Goal: Task Accomplishment & Management: Use online tool/utility

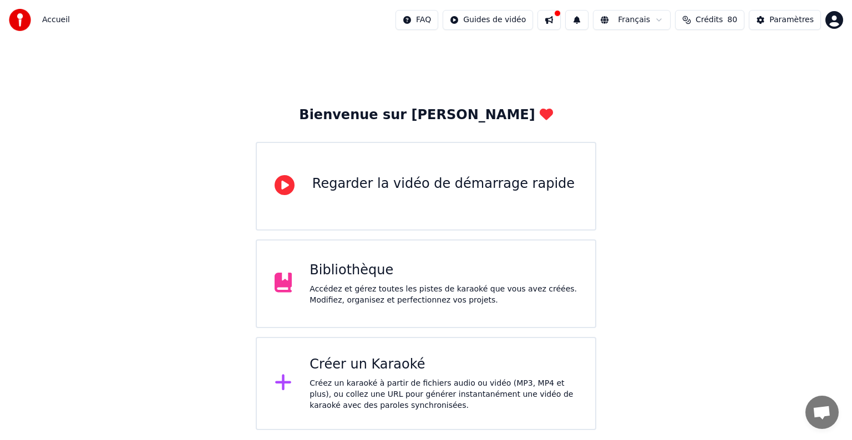
click at [396, 284] on div "Accédez et gérez toutes les pistes de karaoké que vous avez créées. Modifiez, o…" at bounding box center [443, 295] width 268 height 22
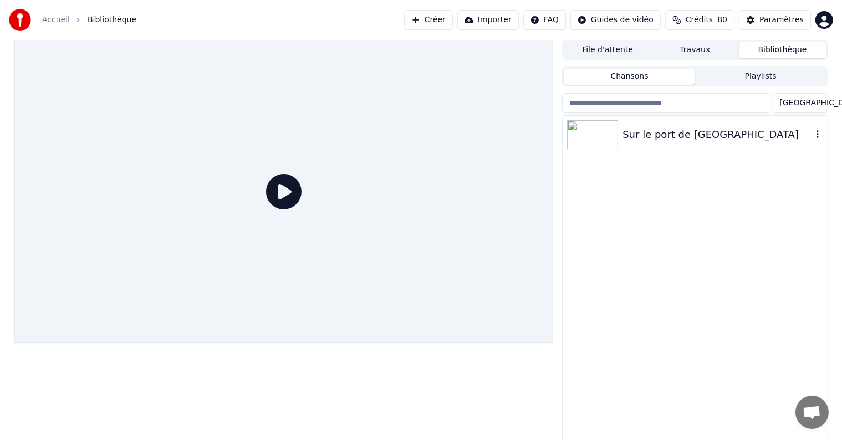
click at [701, 140] on div "Sur le port de [GEOGRAPHIC_DATA]" at bounding box center [717, 135] width 189 height 16
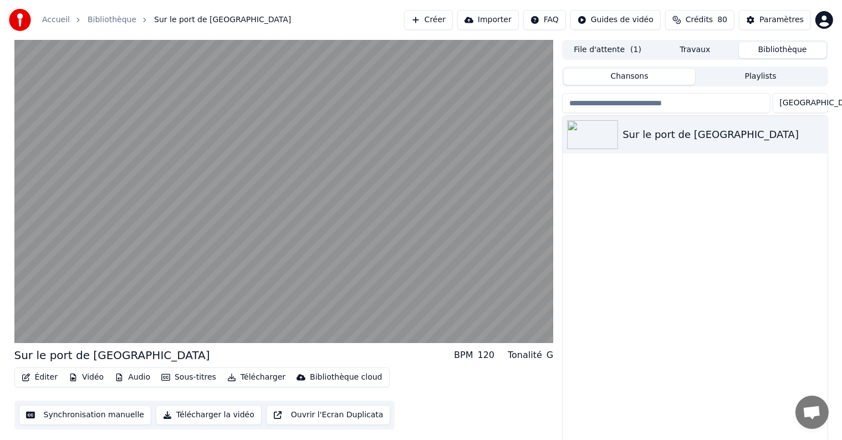
click at [105, 417] on button "Synchronisation manuelle" at bounding box center [85, 415] width 133 height 20
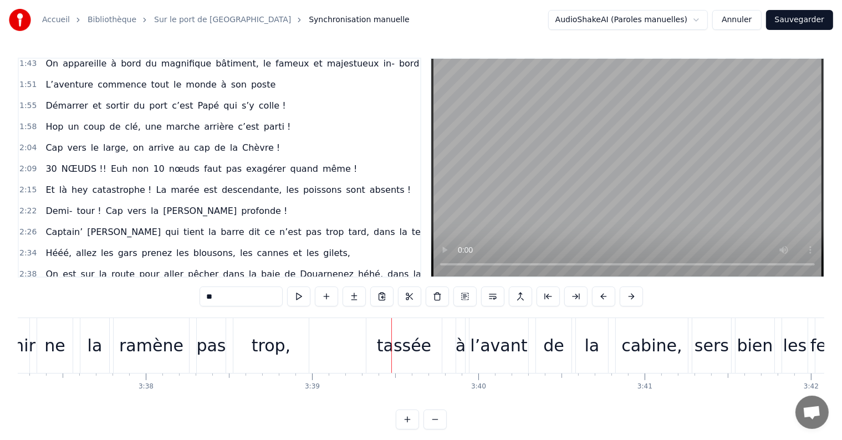
scroll to position [499, 0]
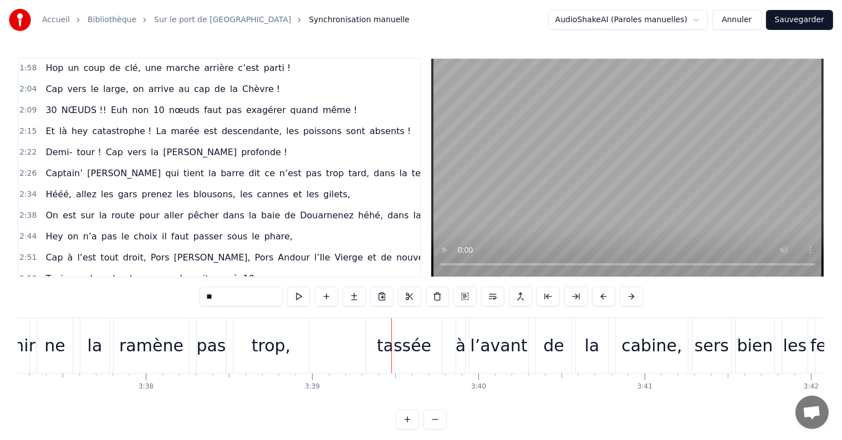
click at [54, 346] on div "ne" at bounding box center [54, 345] width 21 height 25
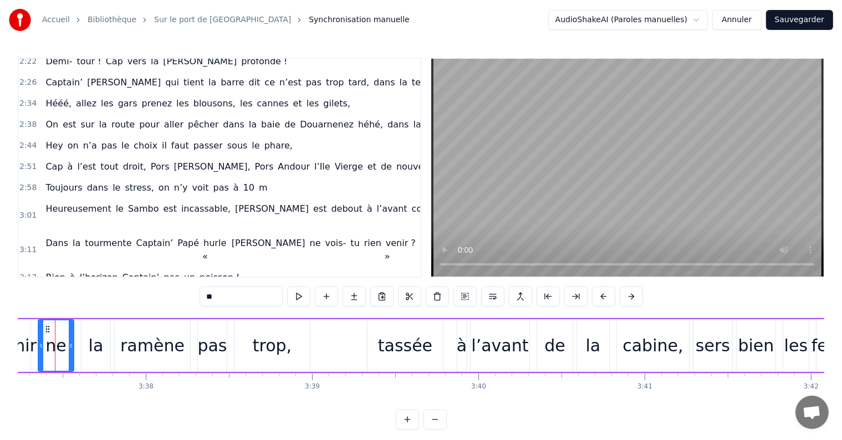
scroll to position [0, 36126]
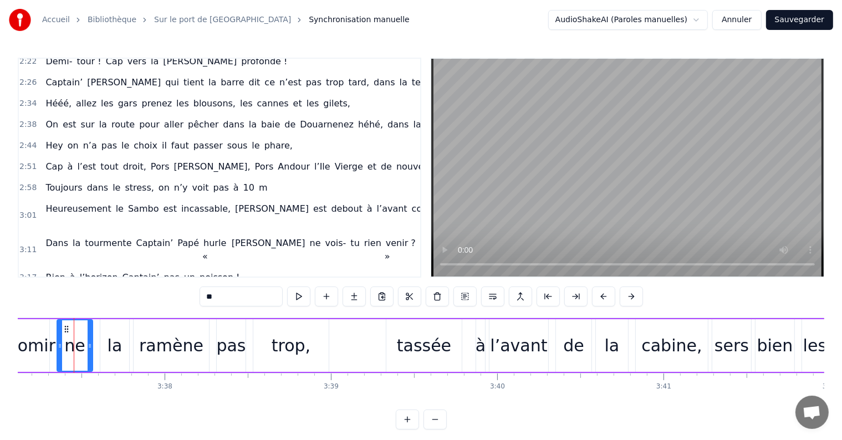
click at [24, 347] on div "vomir" at bounding box center [32, 345] width 48 height 25
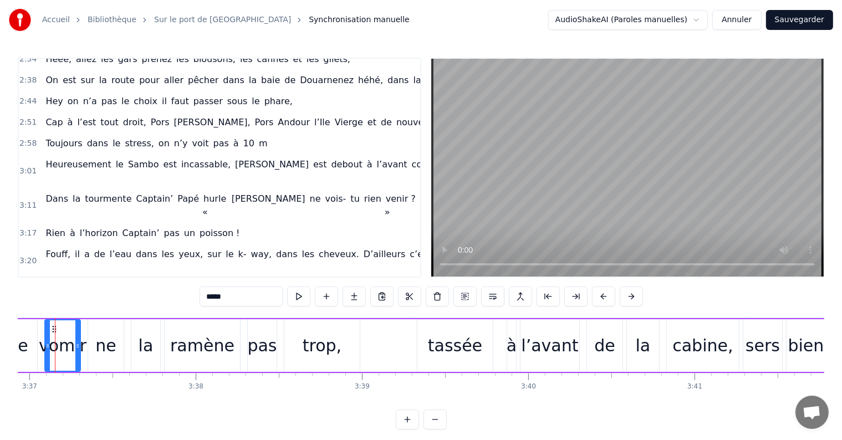
scroll to position [0, 36076]
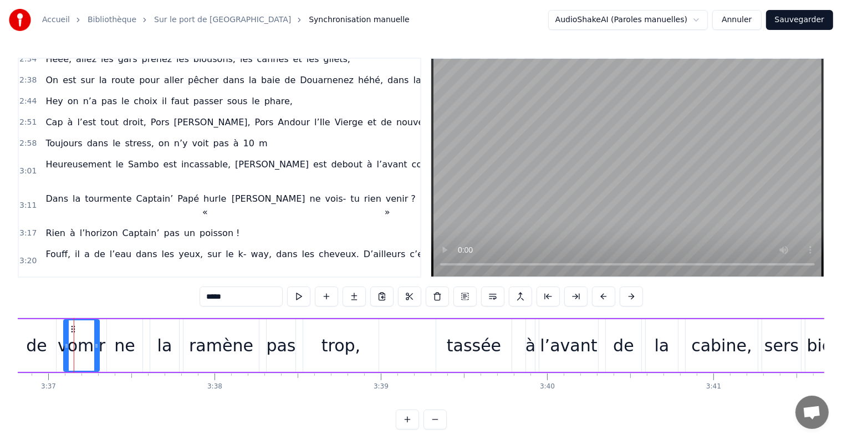
click at [24, 347] on div "de" at bounding box center [36, 345] width 39 height 53
type input "**"
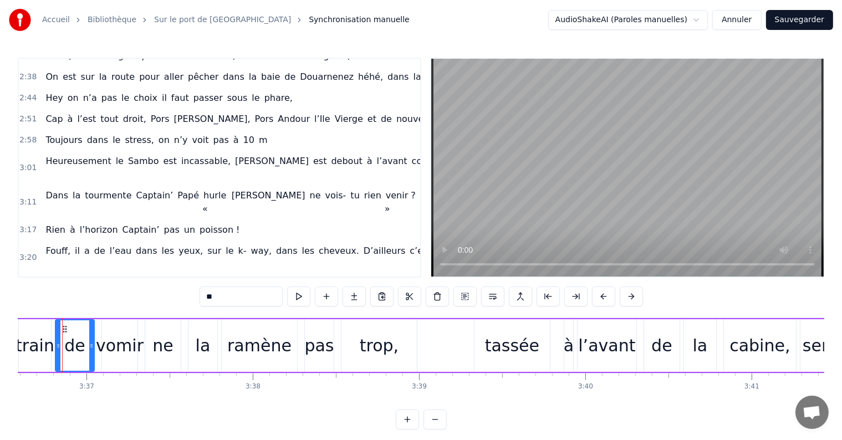
click at [24, 347] on div "Lorette qui est en train de vomir ne la ramène pas trop, tassée à l’avant de la…" at bounding box center [394, 345] width 1327 height 55
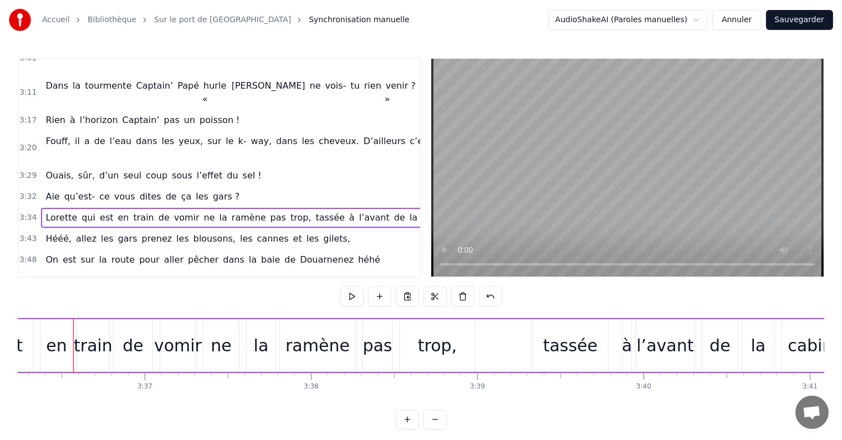
scroll to position [749, 0]
click at [176, 210] on span "vomir" at bounding box center [187, 216] width 28 height 13
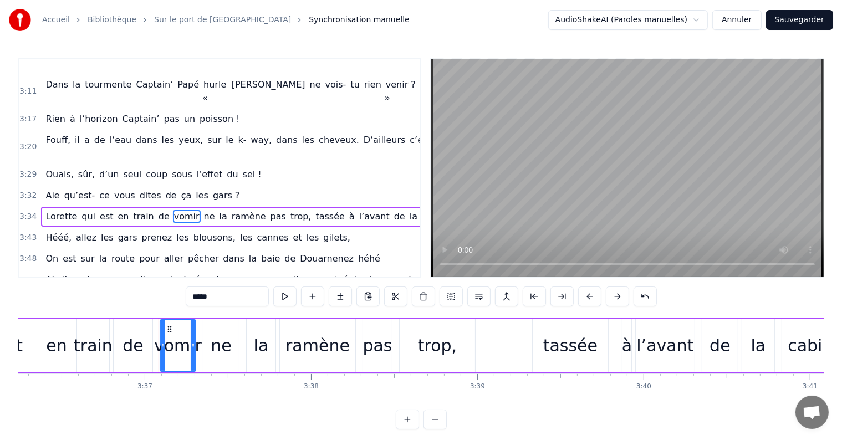
scroll to position [748, 0]
click at [175, 211] on span "vomir" at bounding box center [187, 217] width 28 height 13
click at [189, 350] on div "vomir" at bounding box center [178, 345] width 48 height 25
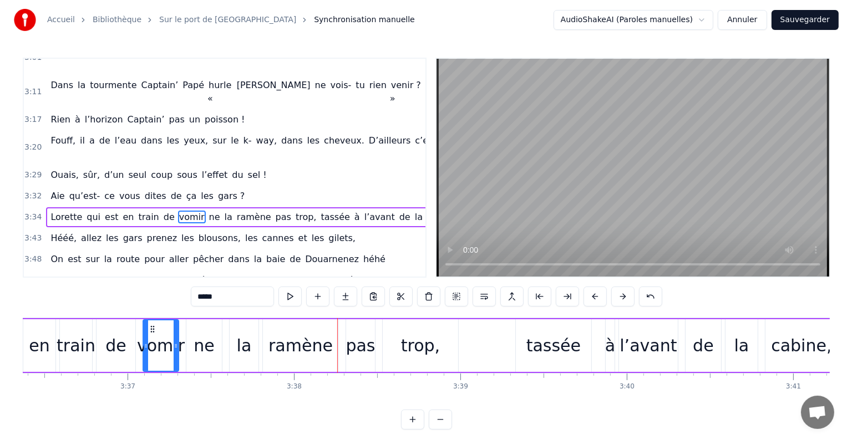
scroll to position [0, 36024]
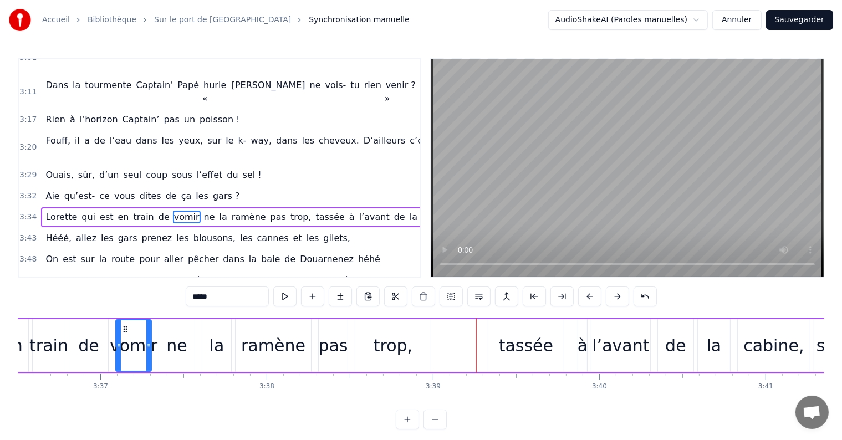
click at [799, 16] on button "Sauvegarder" at bounding box center [800, 20] width 67 height 20
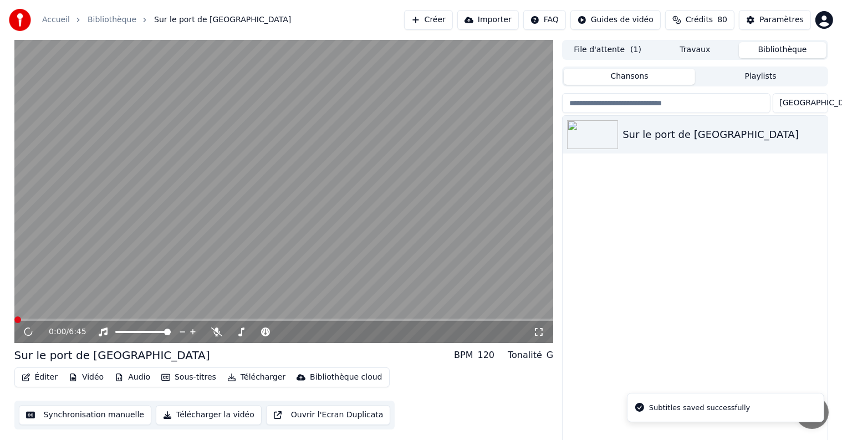
click at [36, 379] on button "Éditer" at bounding box center [39, 378] width 45 height 16
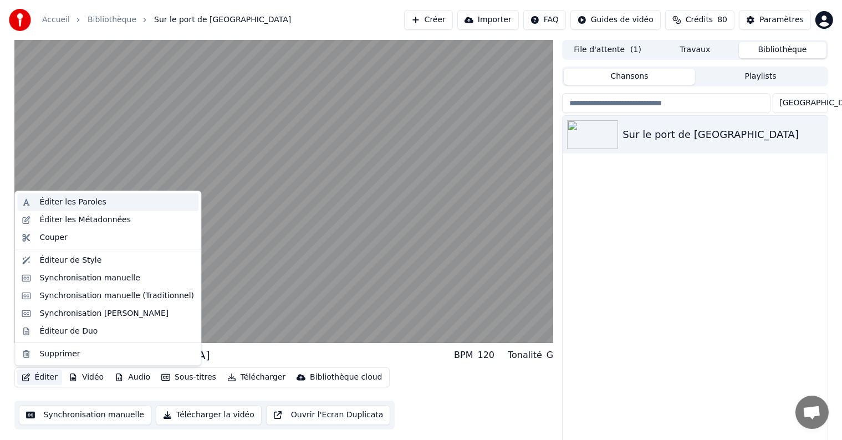
click at [100, 204] on div "Éditer les Paroles" at bounding box center [116, 202] width 155 height 11
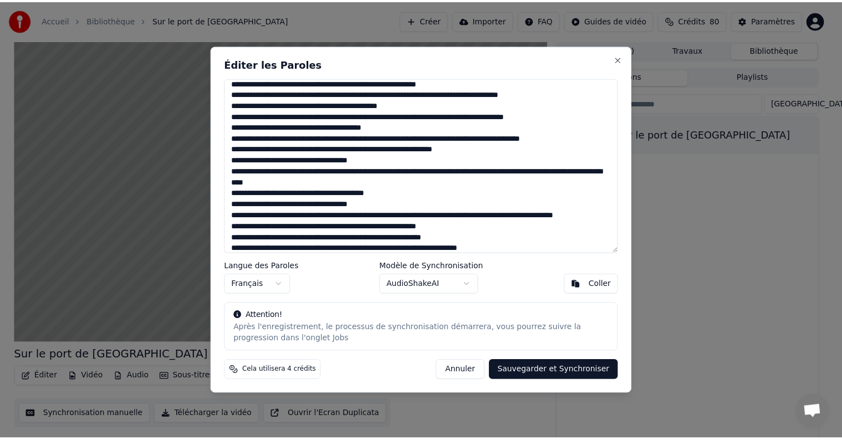
scroll to position [333, 0]
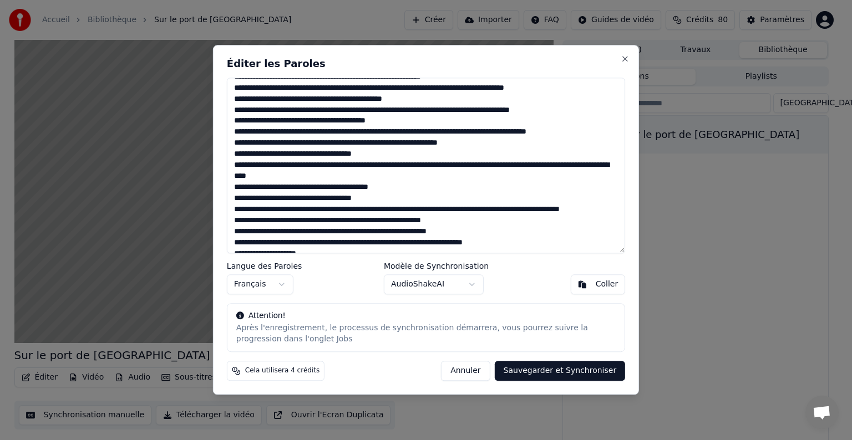
click at [343, 221] on textarea at bounding box center [426, 166] width 398 height 176
type textarea "**********"
click at [605, 369] on button "Sauvegarder et Synchroniser" at bounding box center [560, 372] width 131 height 20
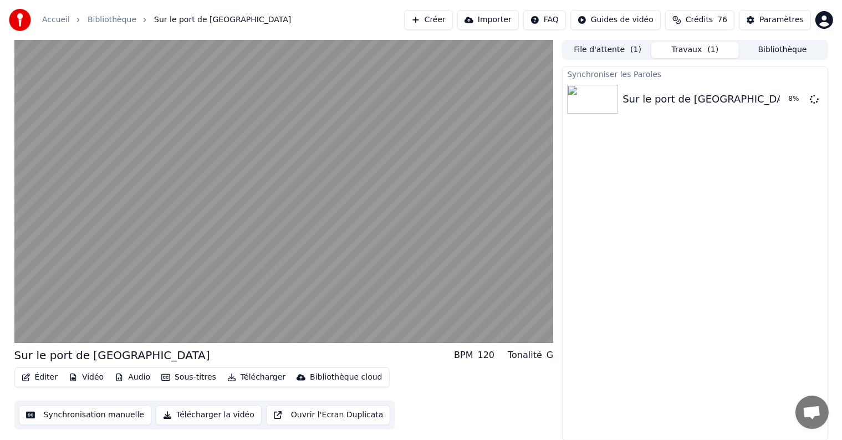
click at [60, 422] on button "Synchronisation manuelle" at bounding box center [85, 415] width 133 height 20
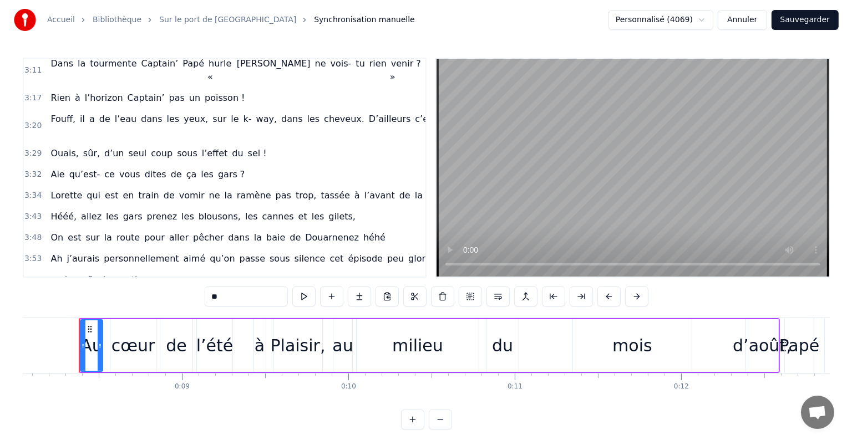
scroll to position [776, 0]
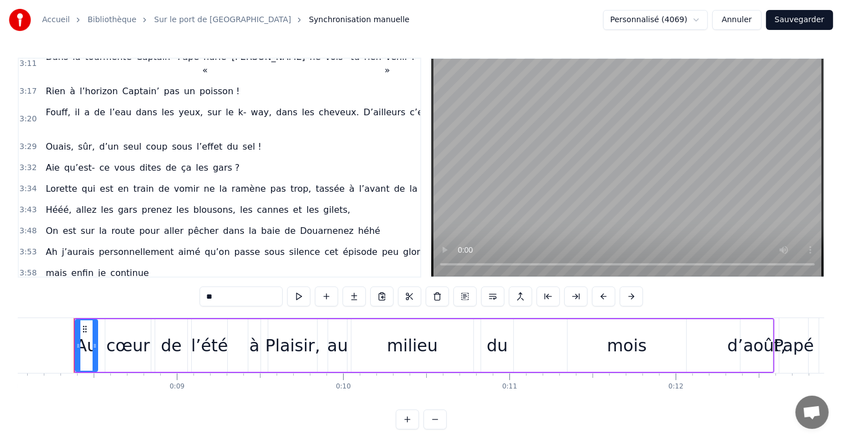
click at [753, 26] on button "Annuler" at bounding box center [737, 20] width 49 height 20
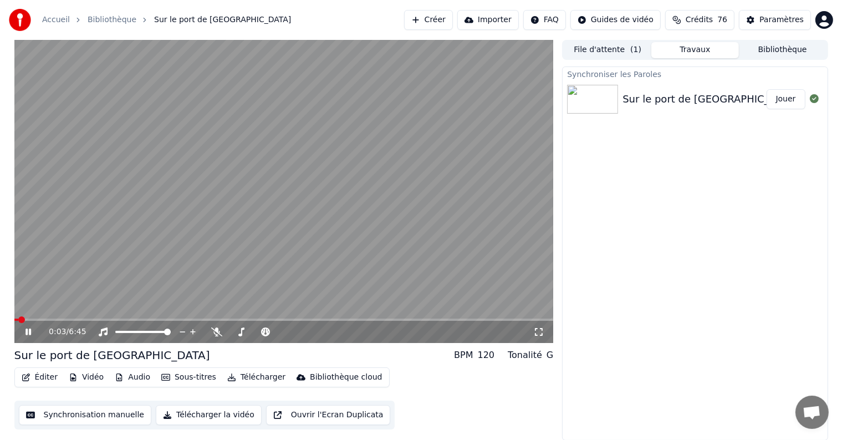
click at [184, 312] on video at bounding box center [284, 191] width 540 height 303
click at [296, 317] on span at bounding box center [296, 320] width 7 height 7
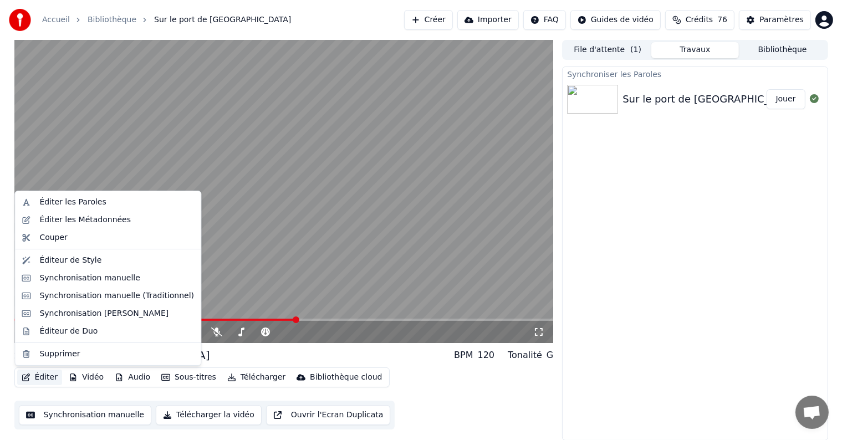
click at [43, 385] on button "Éditer" at bounding box center [39, 378] width 45 height 16
click at [103, 202] on div "Éditer les Paroles" at bounding box center [116, 202] width 155 height 11
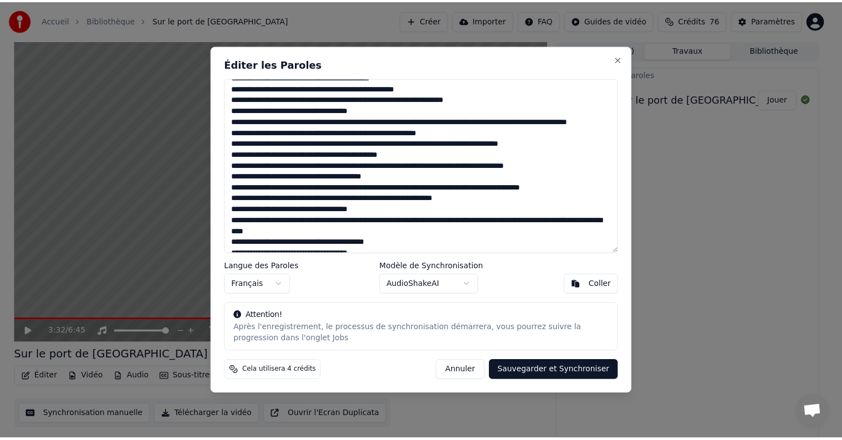
scroll to position [333, 0]
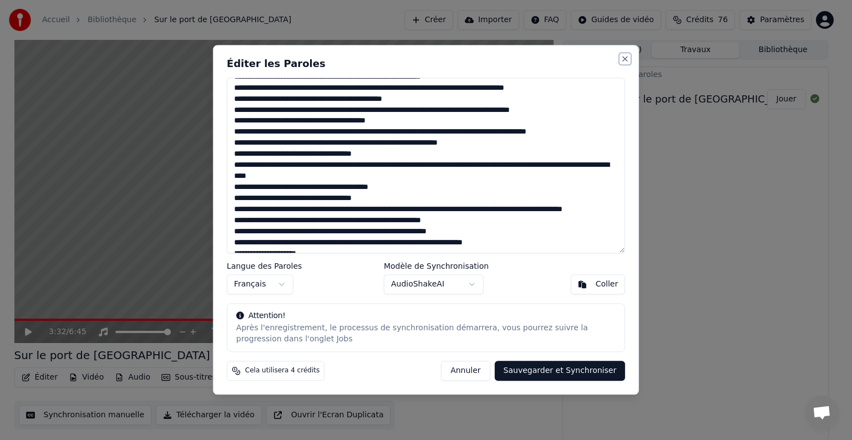
click at [626, 55] on button "Close" at bounding box center [625, 58] width 9 height 9
